Goal: Find specific page/section: Find specific page/section

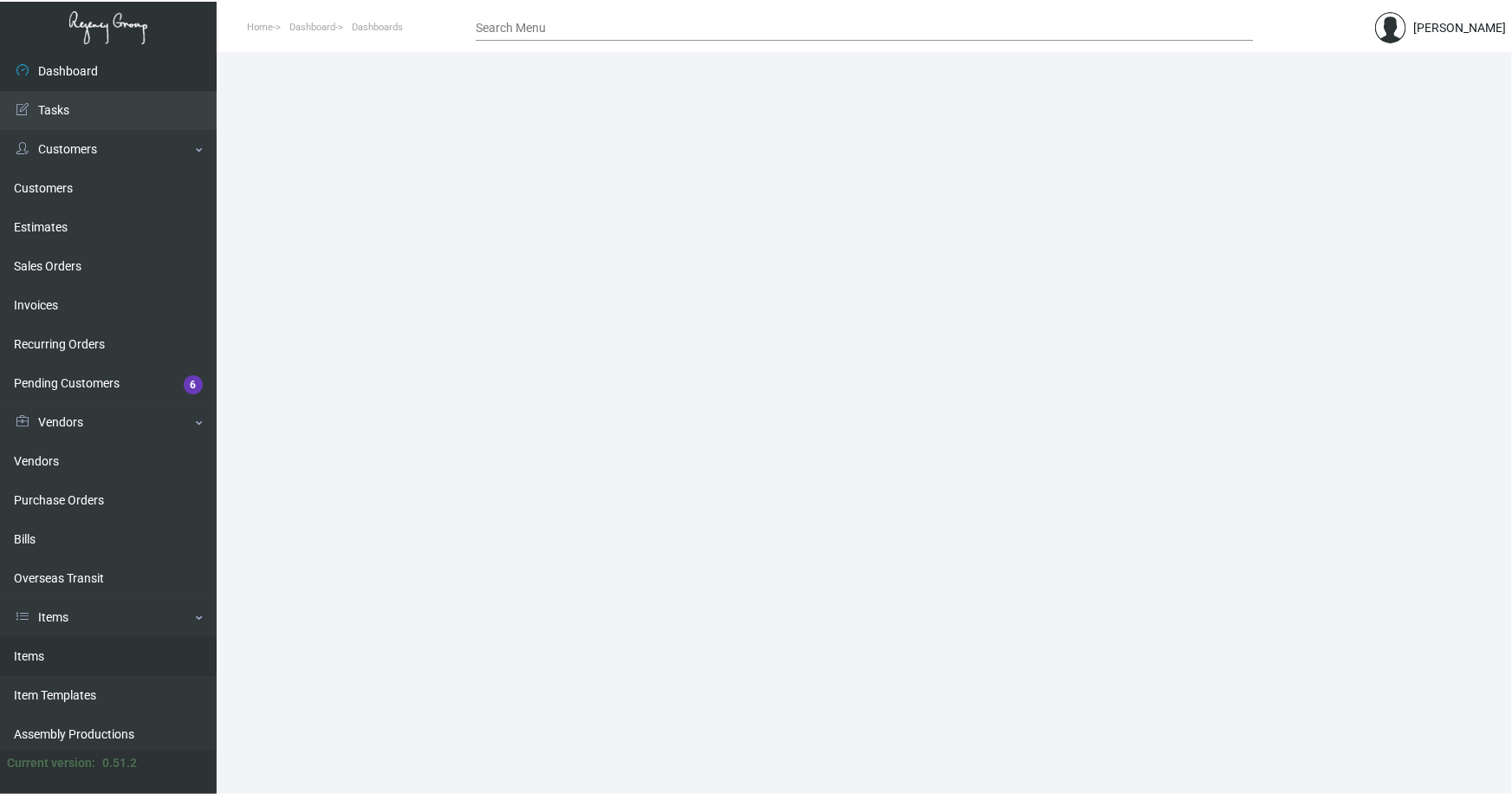
click at [34, 652] on link "Items" at bounding box center [108, 656] width 217 height 39
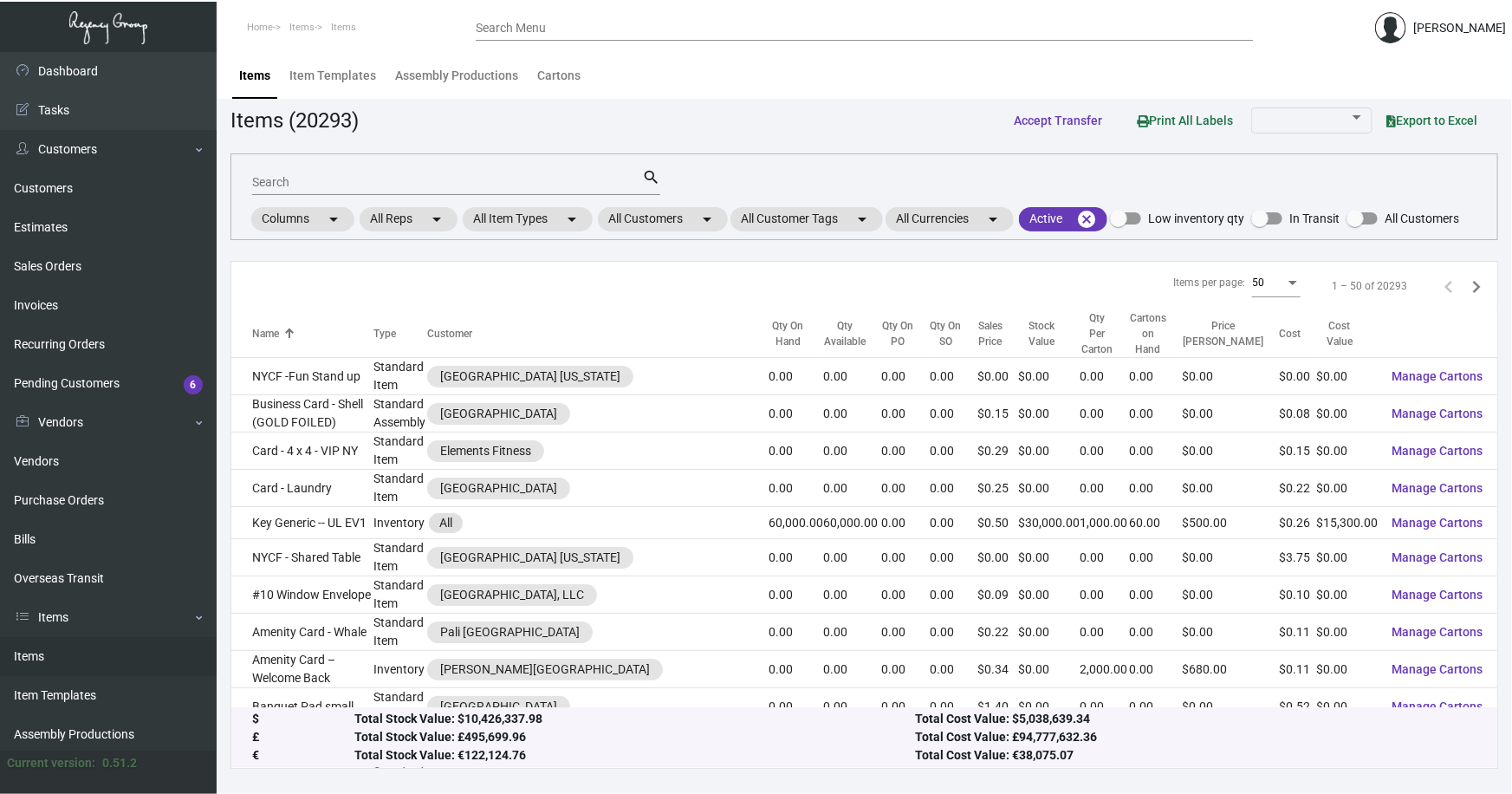
click at [305, 184] on input "Search" at bounding box center [447, 183] width 390 height 14
type input "ridge key"
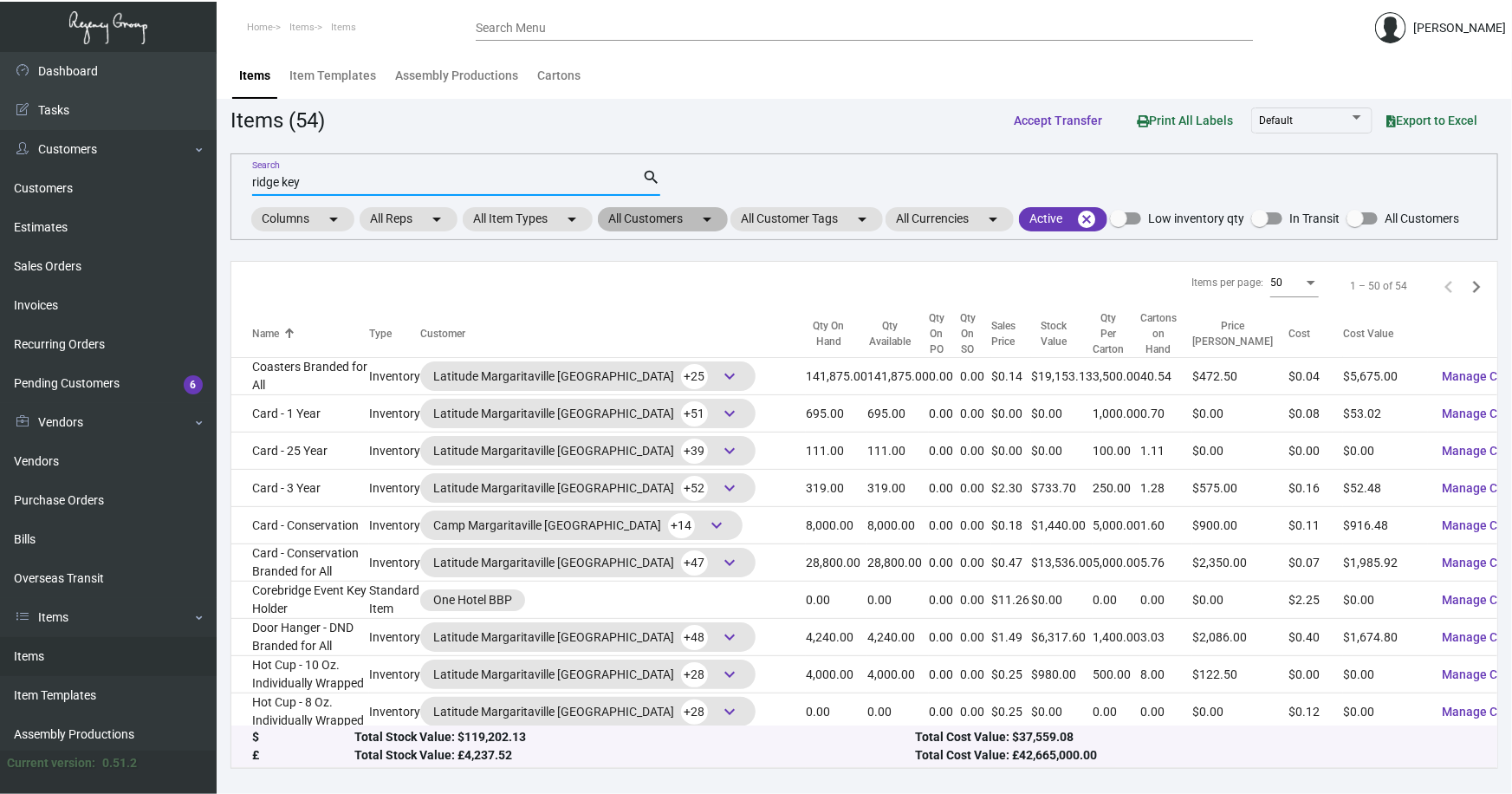
click at [676, 215] on mat-chip "All Customers arrow_drop_down" at bounding box center [663, 219] width 130 height 24
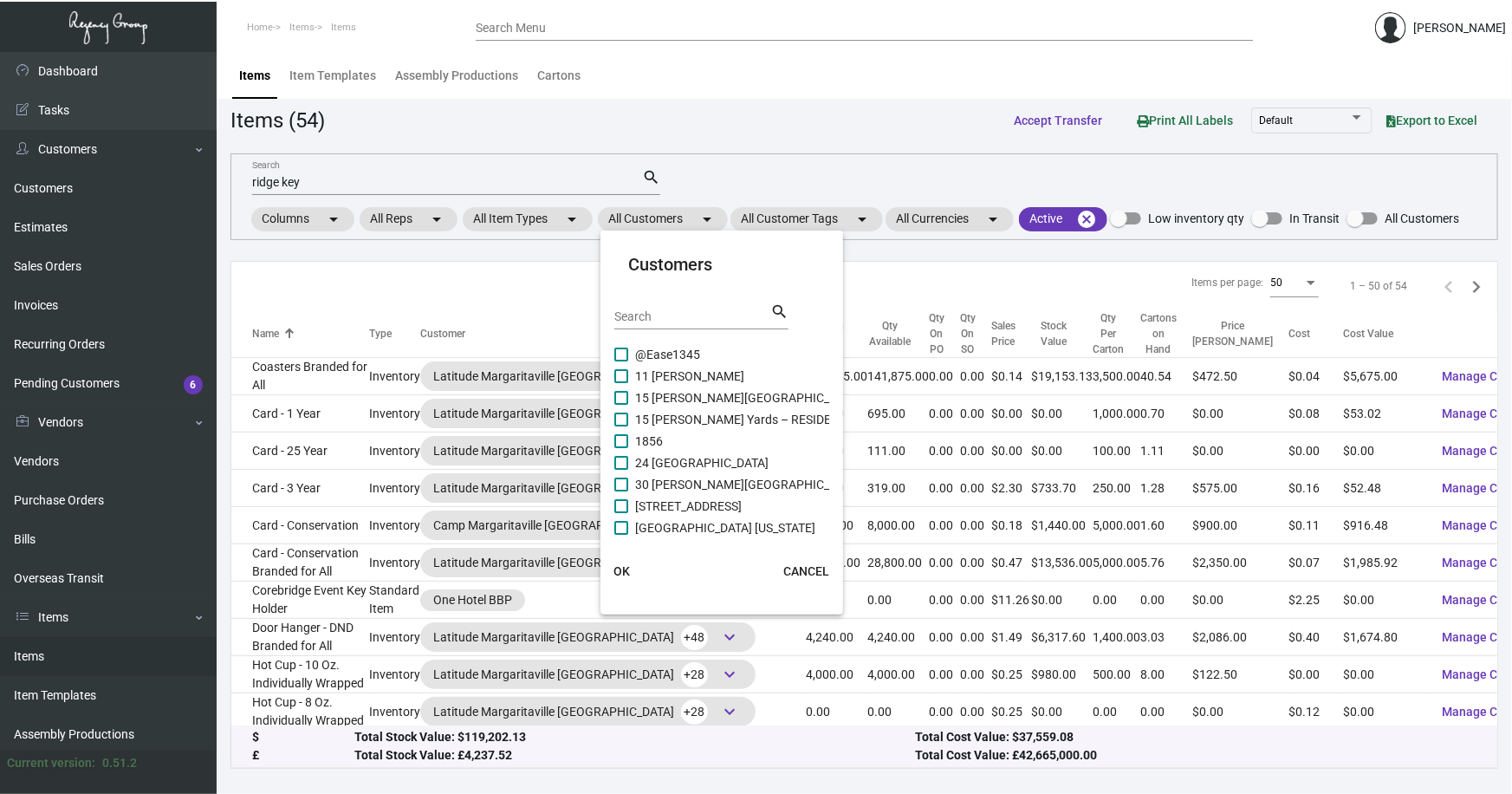
click at [676, 319] on input "Search" at bounding box center [692, 317] width 156 height 14
type input "The ridge"
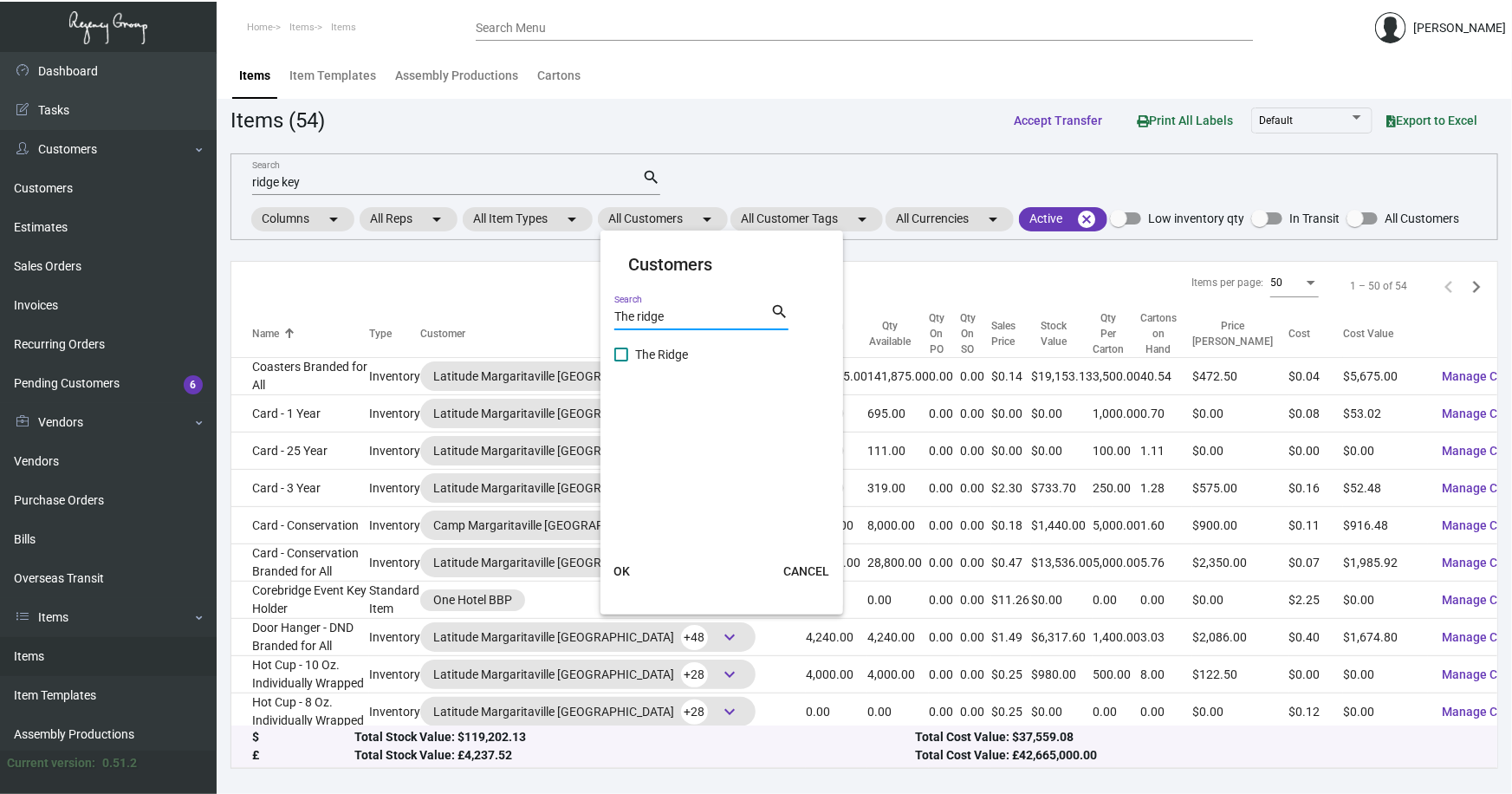
click at [667, 347] on span "The Ridge" at bounding box center [661, 354] width 53 height 21
click at [621, 362] on input "The Ridge" at bounding box center [620, 362] width 1 height 1
checkbox input "true"
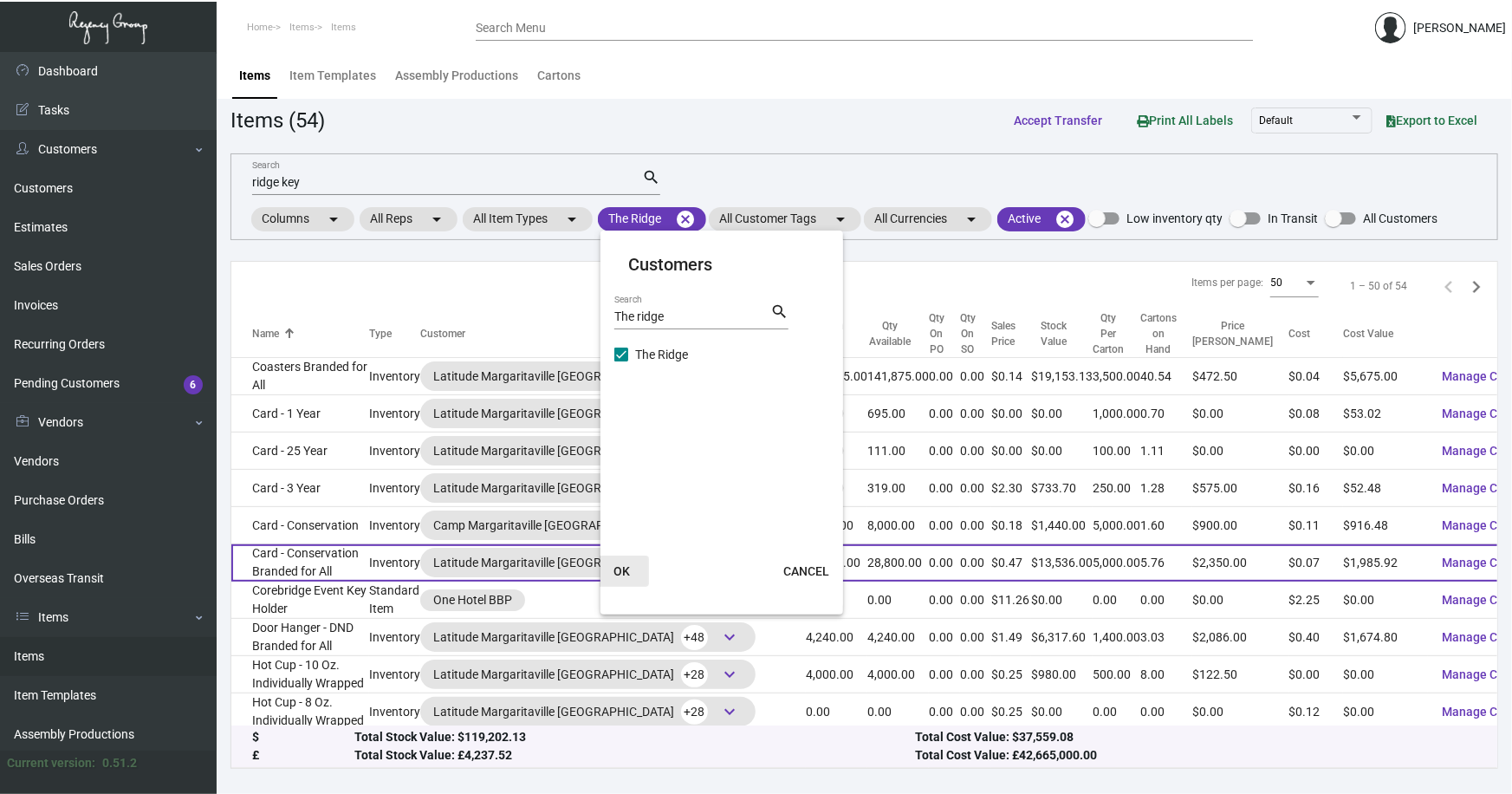
click at [622, 564] on span "OK" at bounding box center [621, 571] width 17 height 14
